Goal: Communication & Community: Answer question/provide support

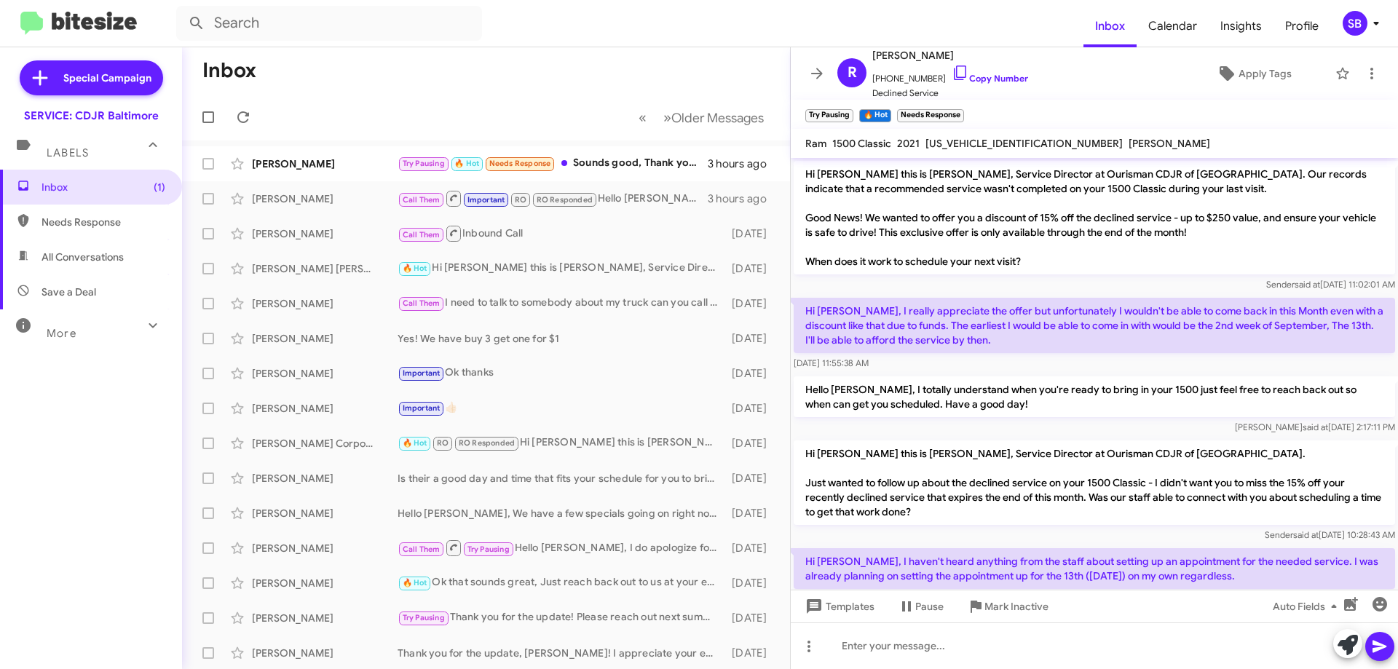
scroll to position [265, 0]
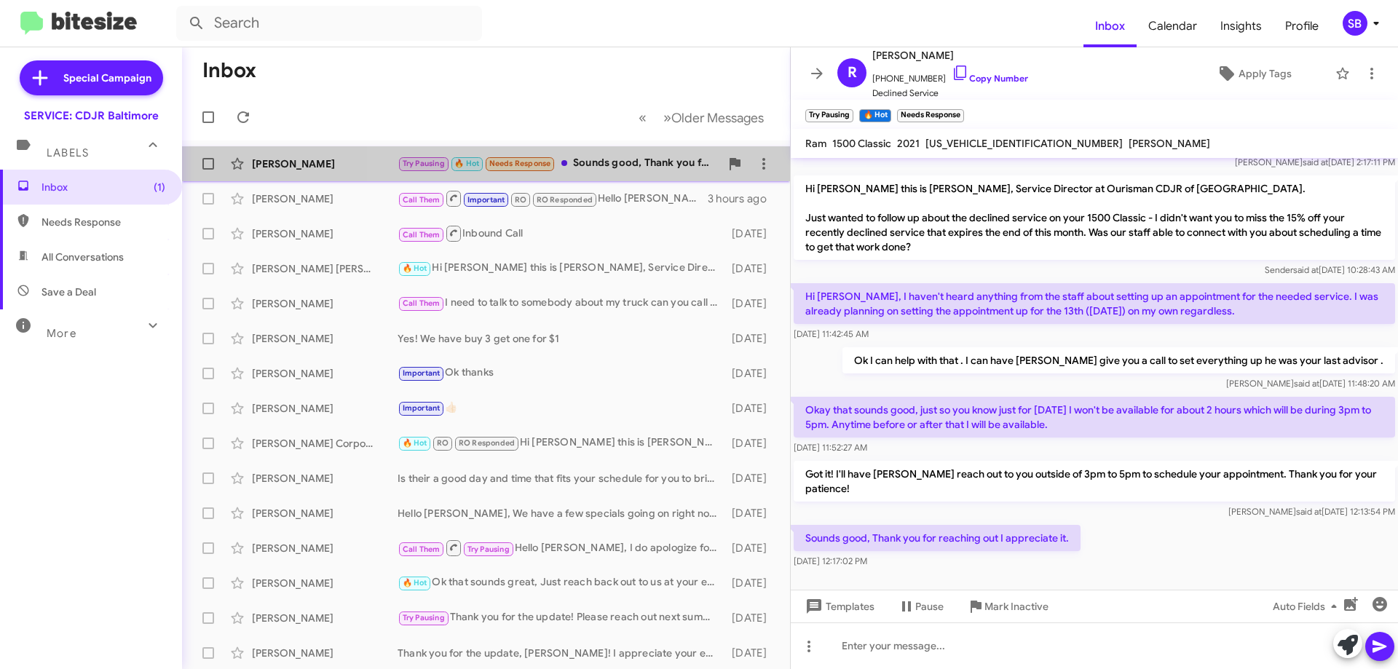
click at [639, 159] on div "Try Pausing 🔥 Hot Needs Response Sounds good, Thank you for reaching out I appr…" at bounding box center [558, 163] width 322 height 17
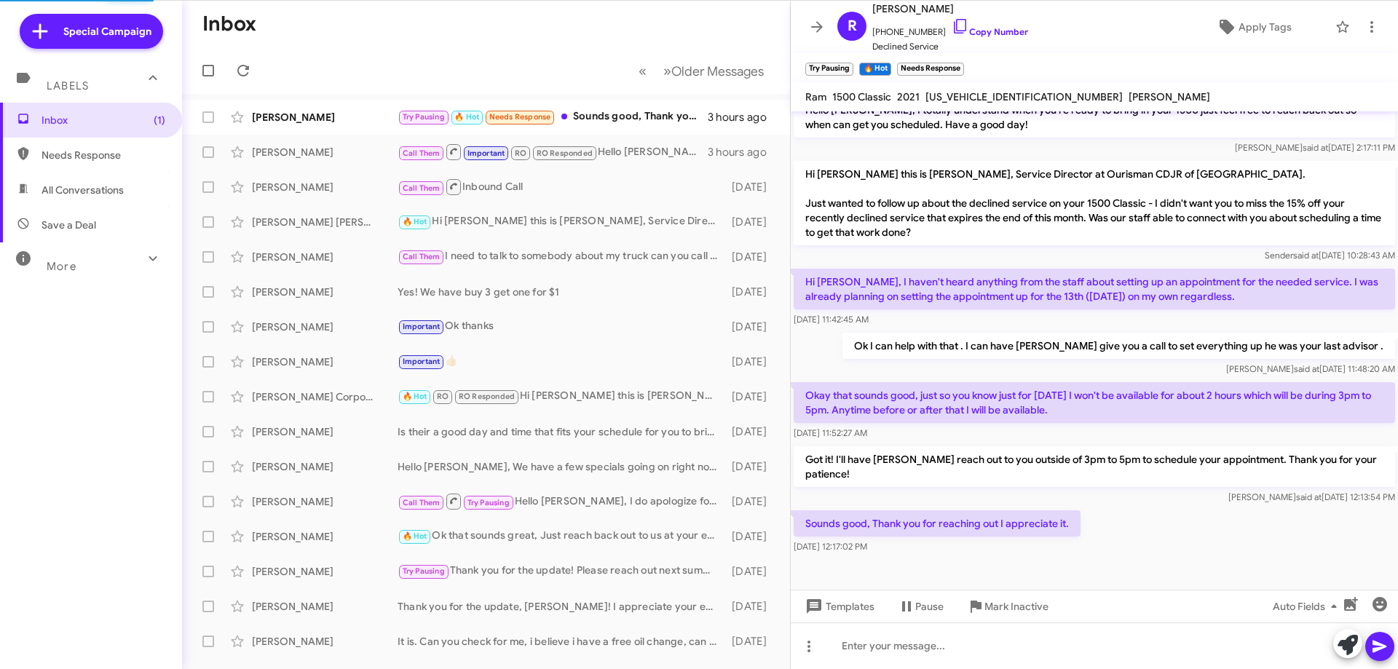
scroll to position [218, 0]
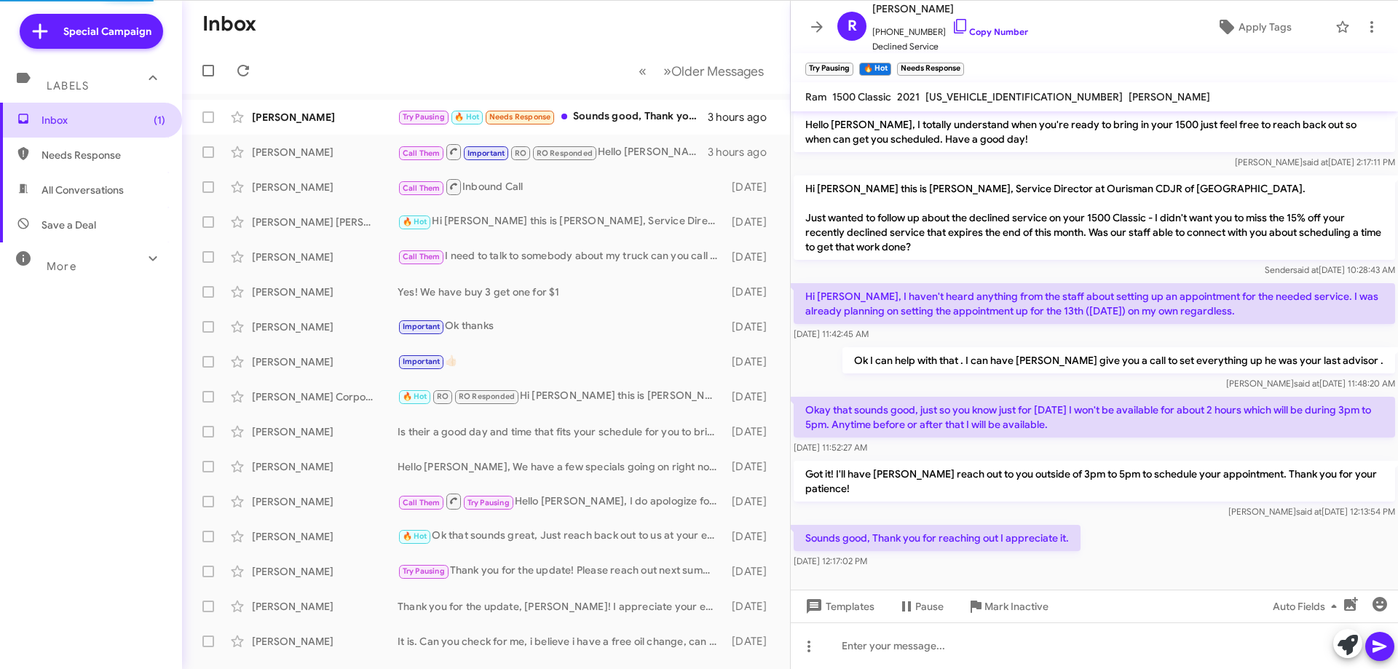
drag, startPoint x: 142, startPoint y: 119, endPoint x: 122, endPoint y: 120, distance: 20.4
click at [140, 119] on span "Inbox (1)" at bounding box center [103, 120] width 124 height 15
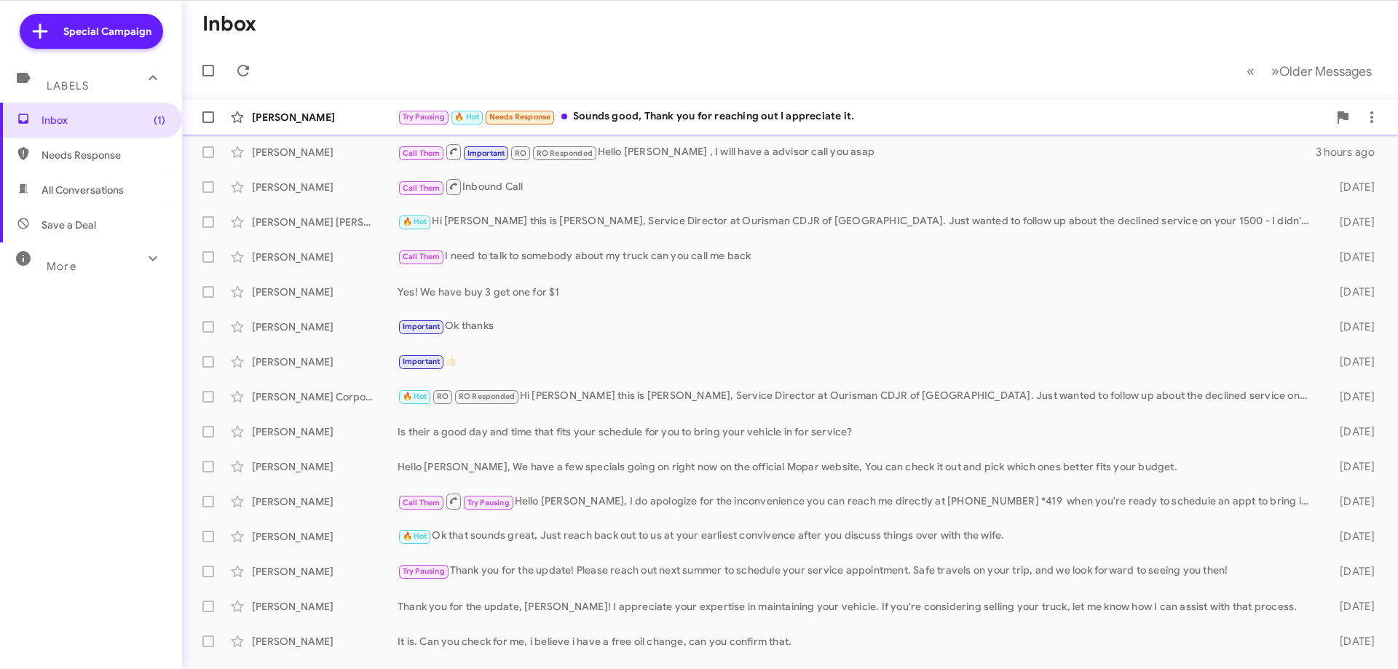
click at [643, 124] on div "Try Pausing 🔥 Hot Needs Response Sounds good, Thank you for reaching out I appr…" at bounding box center [862, 116] width 930 height 17
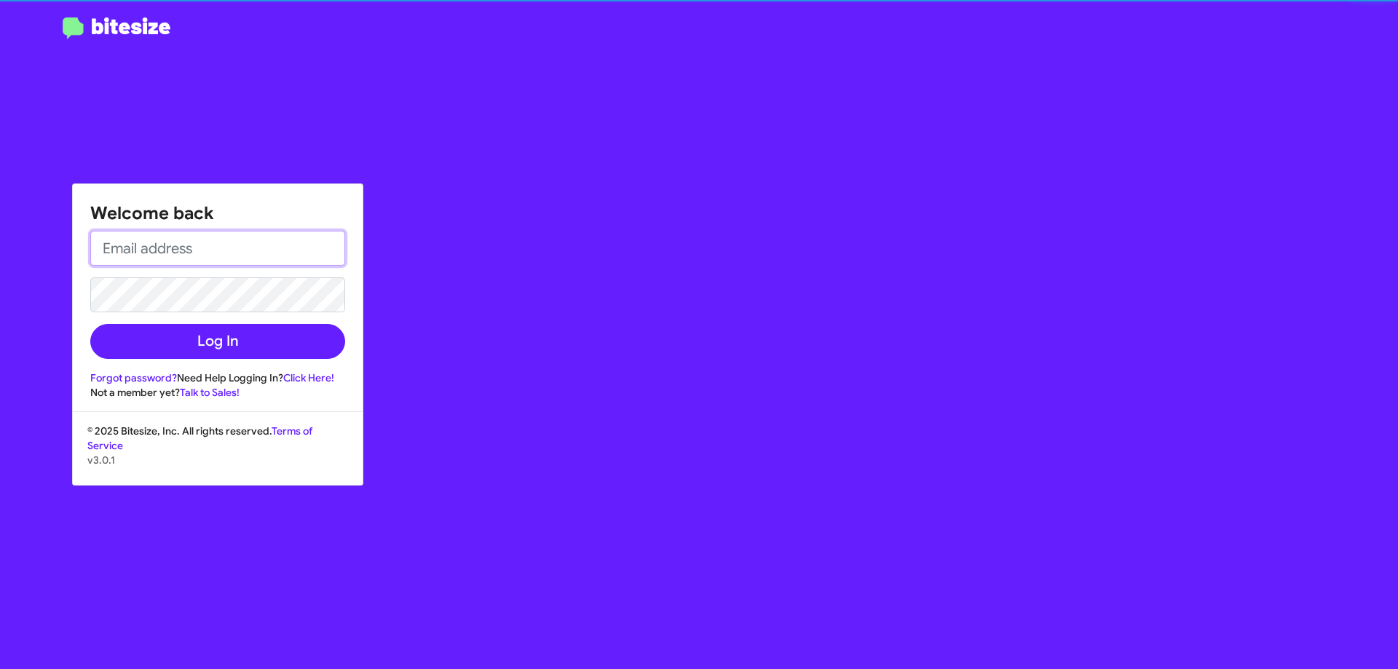
type input "[EMAIL_ADDRESS][DOMAIN_NAME]"
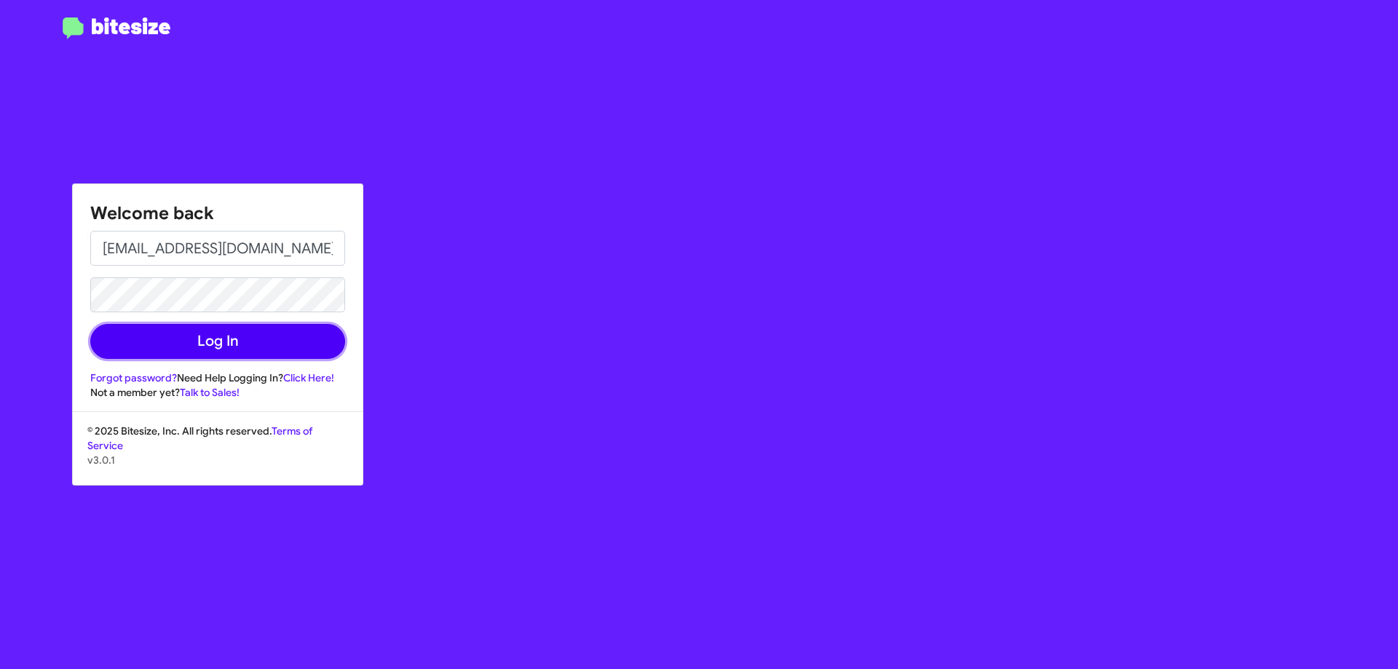
drag, startPoint x: 310, startPoint y: 356, endPoint x: 310, endPoint y: 344, distance: 11.6
click at [310, 354] on button "Log In" at bounding box center [217, 341] width 255 height 35
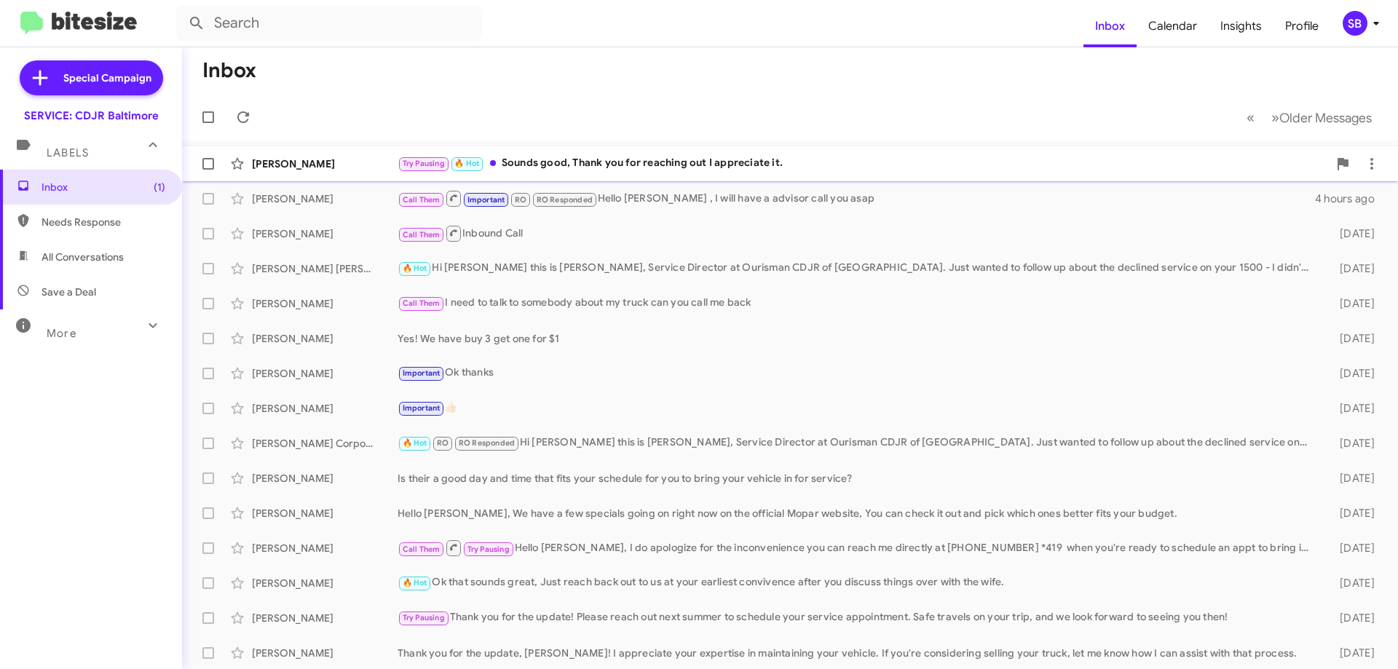
click at [767, 168] on div "Try Pausing 🔥 Hot Sounds good, Thank you for reaching out I appreciate it." at bounding box center [862, 163] width 930 height 17
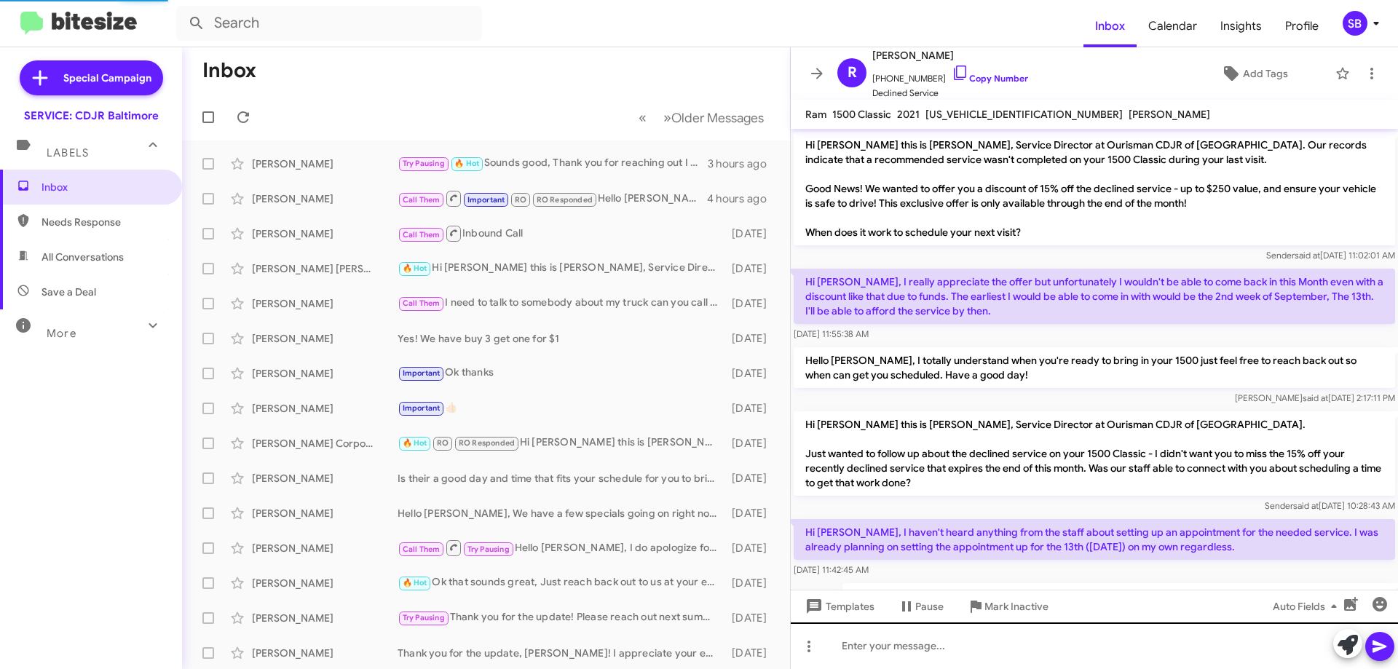
scroll to position [207, 0]
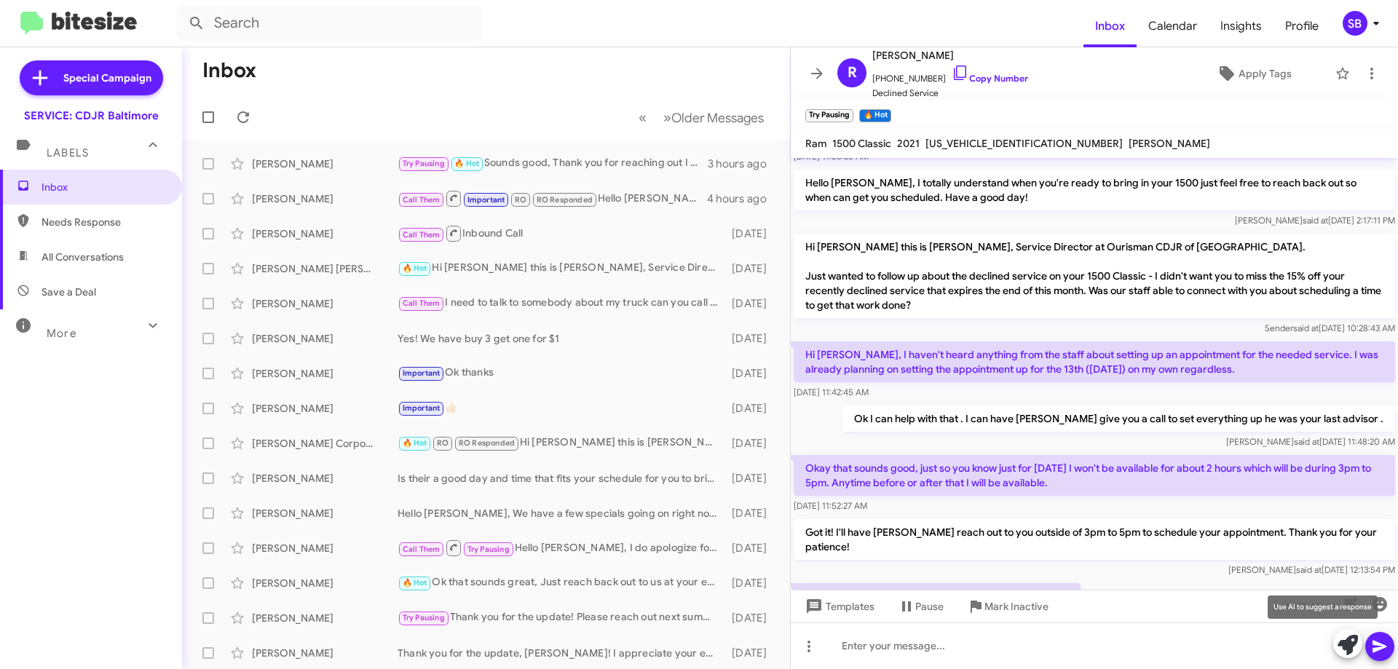
click at [1347, 646] on icon at bounding box center [1347, 645] width 20 height 20
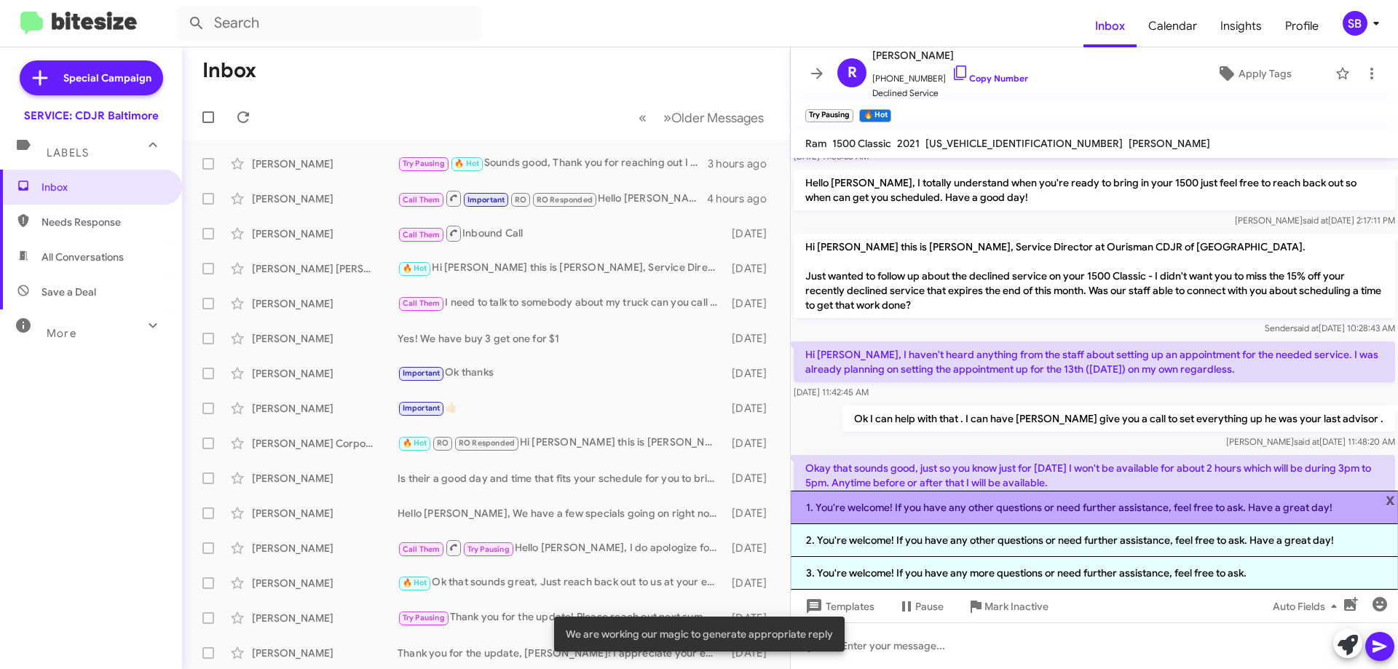
click at [1317, 512] on li "1. You're welcome! If you have any other questions or need further assistance, …" at bounding box center [1094, 507] width 607 height 33
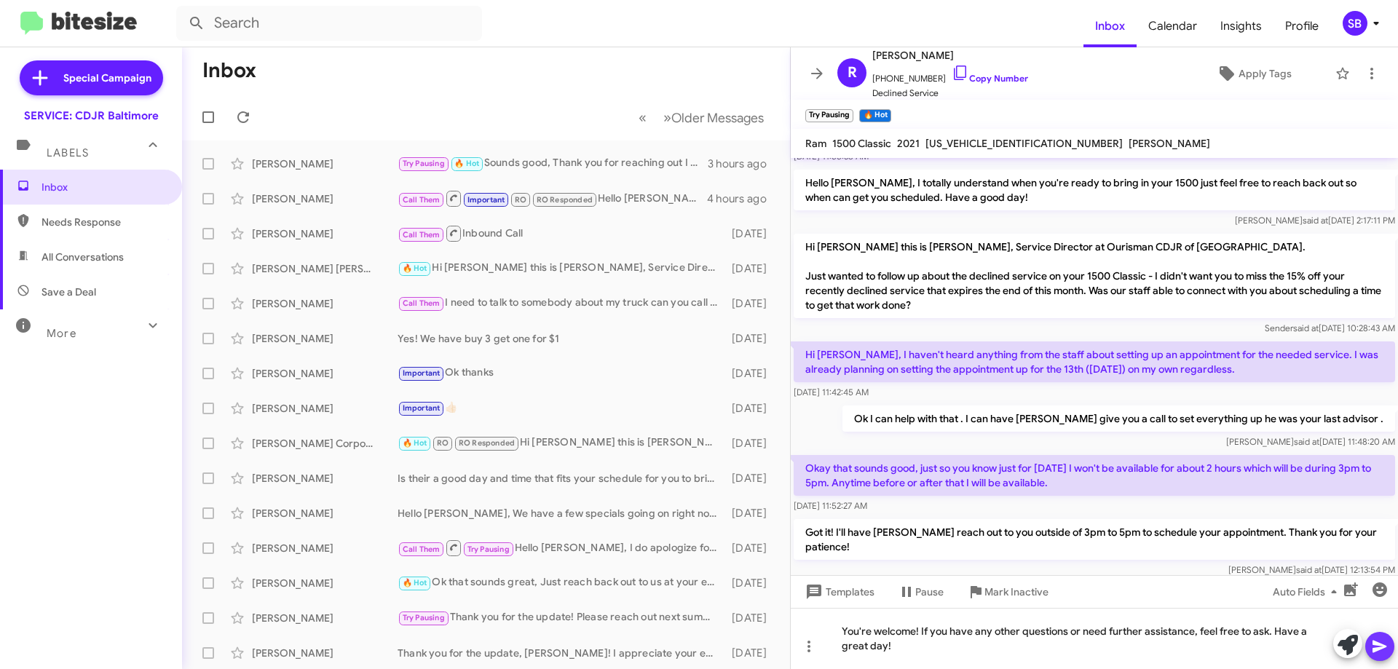
click at [1386, 646] on icon at bounding box center [1379, 646] width 17 height 17
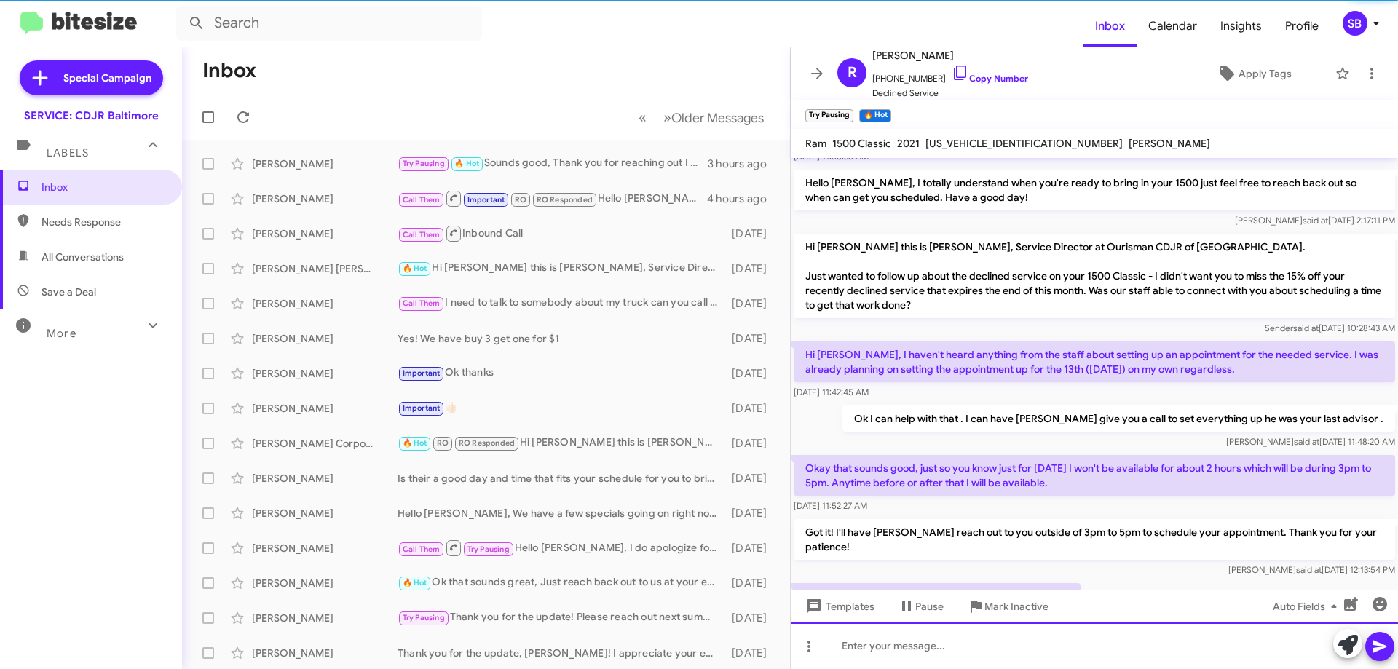
scroll to position [0, 0]
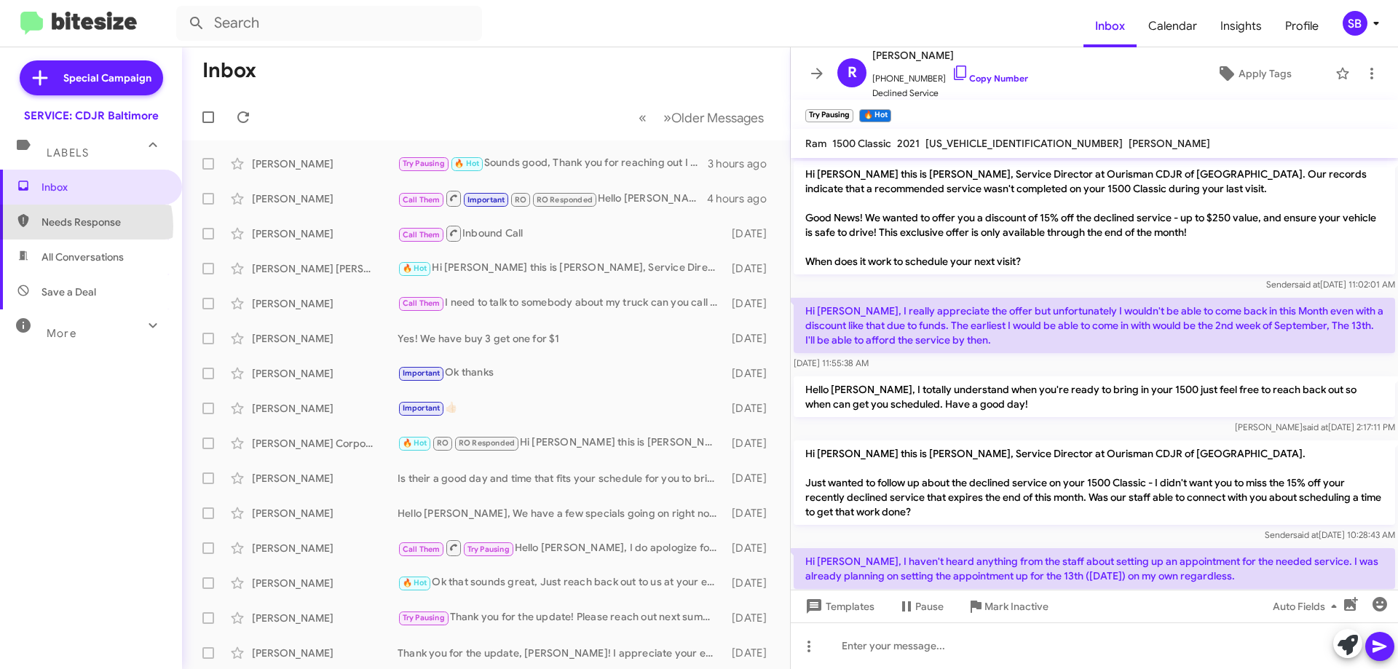
click at [68, 226] on span "Needs Response" at bounding box center [103, 222] width 124 height 15
type input "in:needs-response"
